Goal: Task Accomplishment & Management: Manage account settings

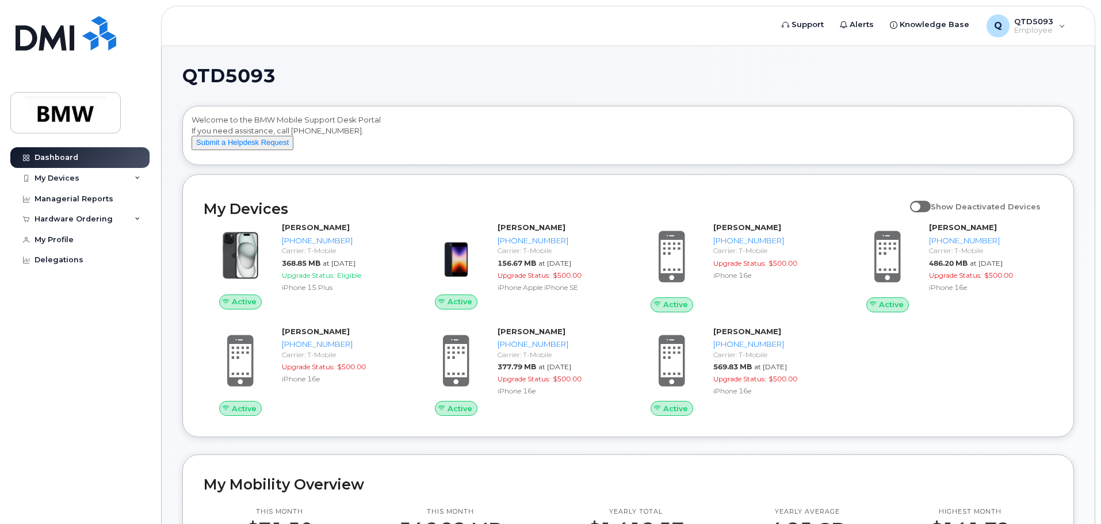
click at [938, 211] on span "Show Deactivated Devices" at bounding box center [985, 206] width 110 height 9
click at [919, 205] on input "Show Deactivated Devices" at bounding box center [914, 200] width 9 height 9
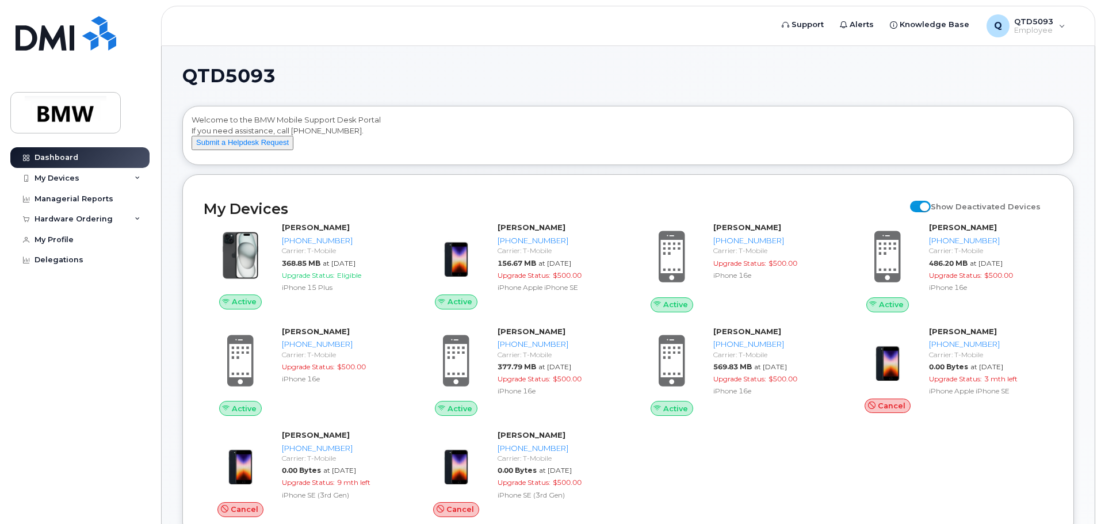
click at [927, 212] on span at bounding box center [920, 207] width 21 height 12
click at [919, 205] on input "Show Deactivated Devices" at bounding box center [914, 200] width 9 height 9
checkbox input "false"
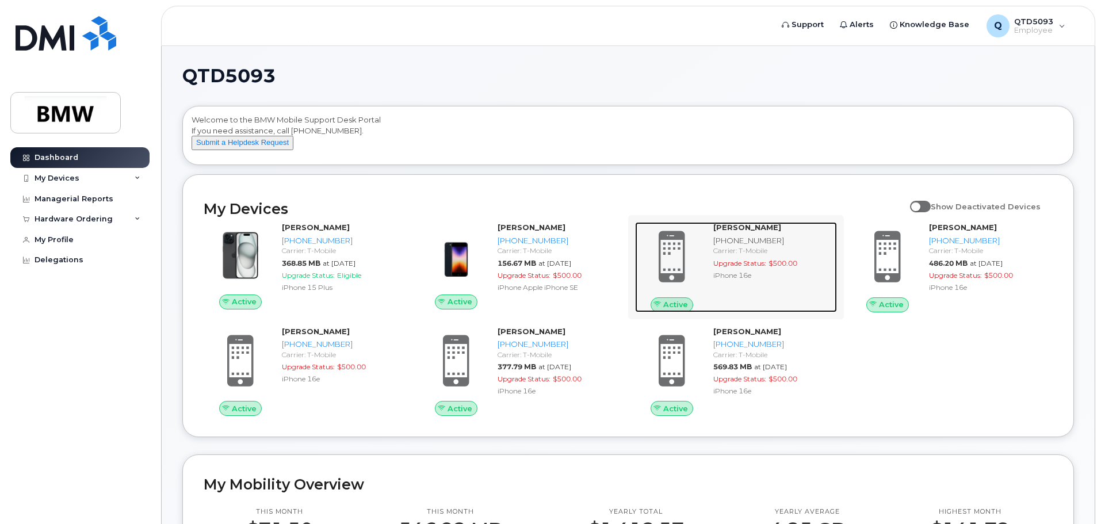
click at [709, 257] on div "[PERSON_NAME] [PHONE_NUMBER] Carrier: T-Mobile Upgrade Status: $500.00 iPhone 1…" at bounding box center [772, 267] width 128 height 90
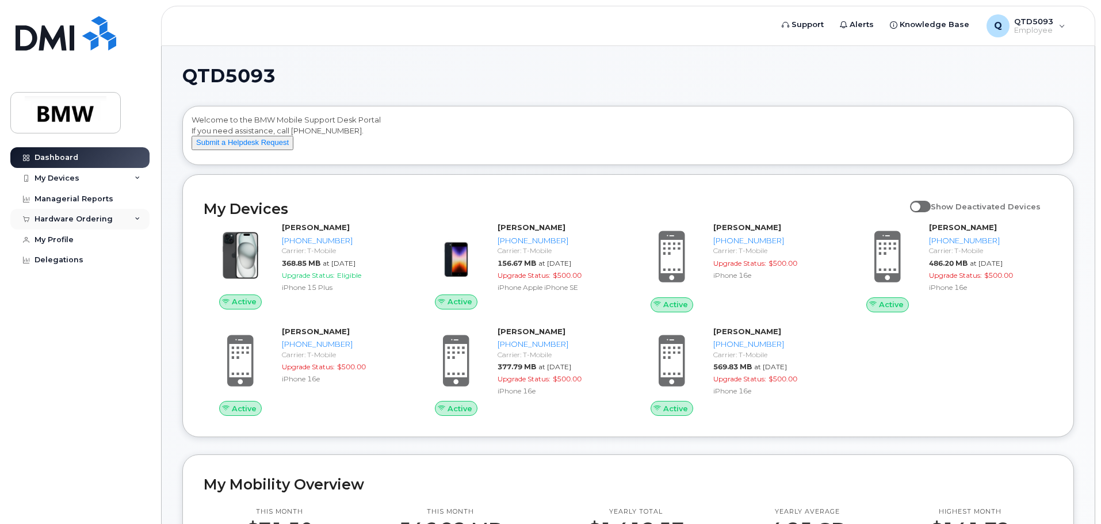
click at [81, 220] on div "Hardware Ordering" at bounding box center [74, 219] width 78 height 9
click at [99, 242] on link "My Orders" at bounding box center [89, 240] width 119 height 22
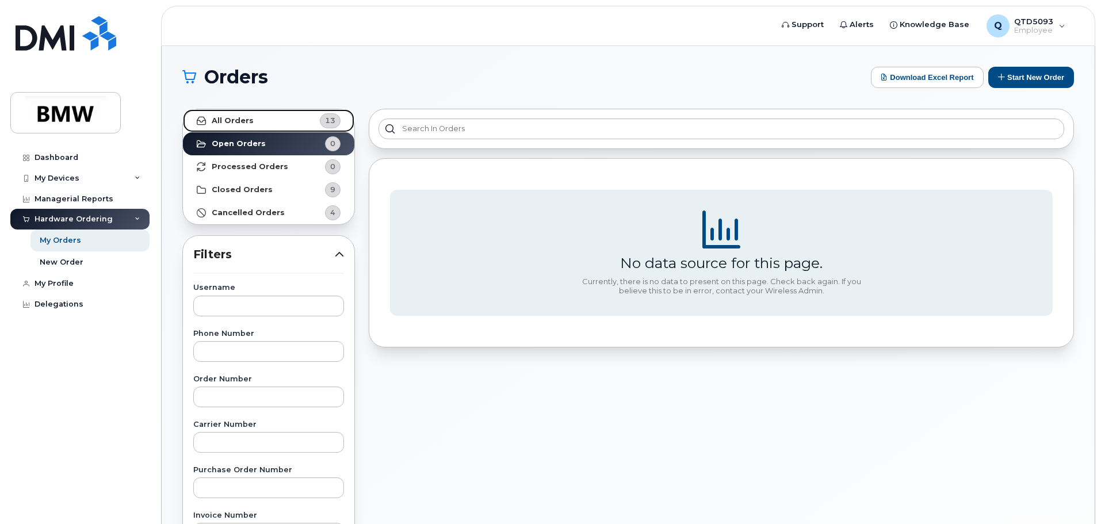
click at [289, 122] on link "All Orders 13" at bounding box center [268, 120] width 171 height 23
